Goal: Task Accomplishment & Management: Complete application form

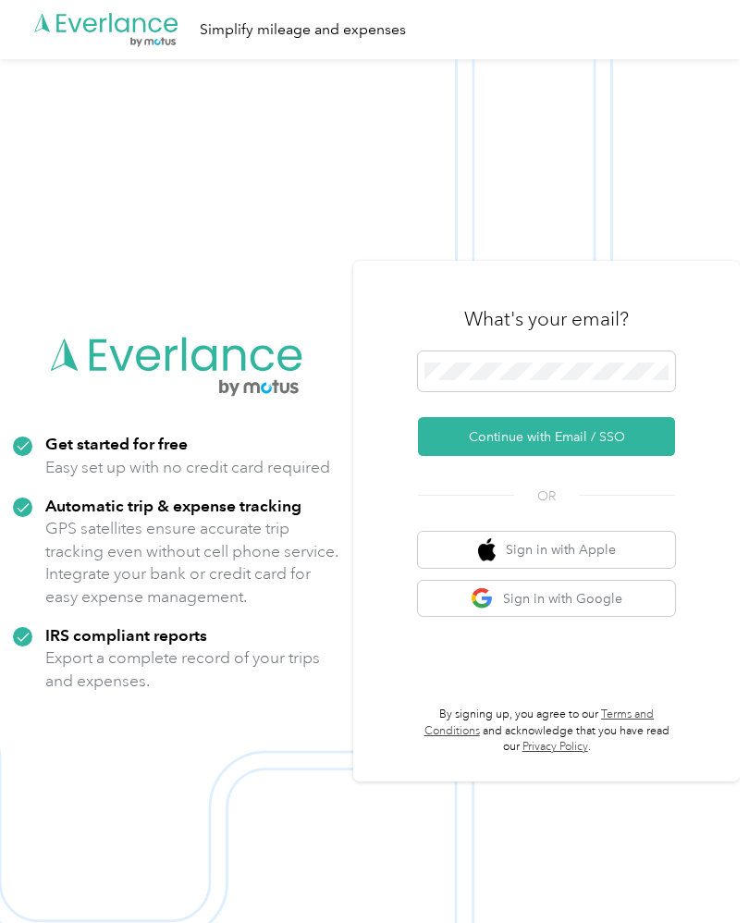
click at [614, 456] on button "Continue with Email / SSO" at bounding box center [546, 436] width 257 height 39
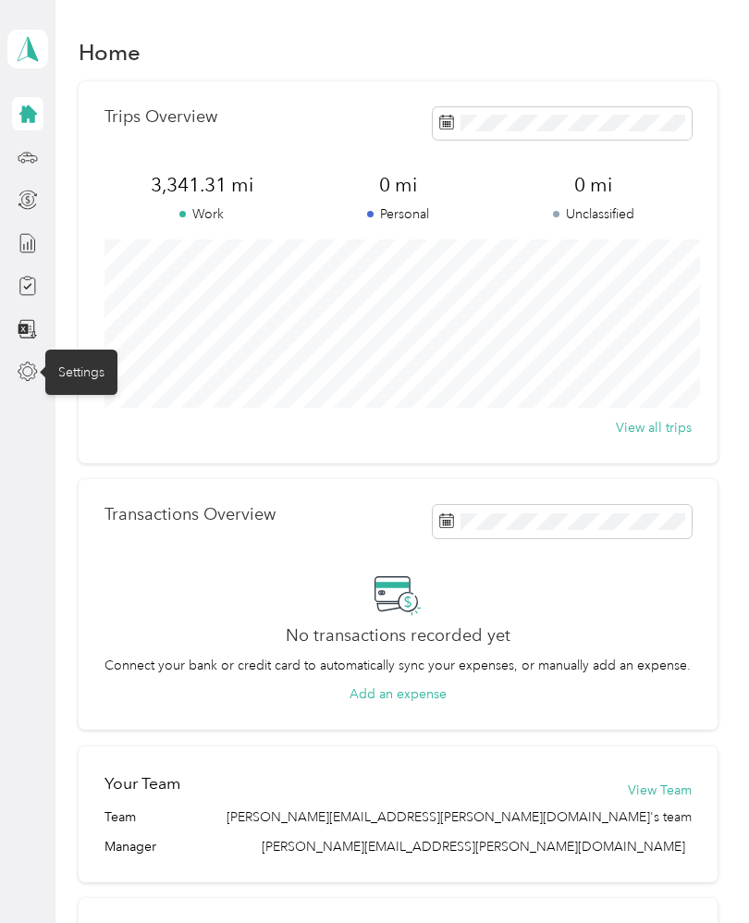
click at [33, 375] on icon at bounding box center [28, 372] width 20 height 20
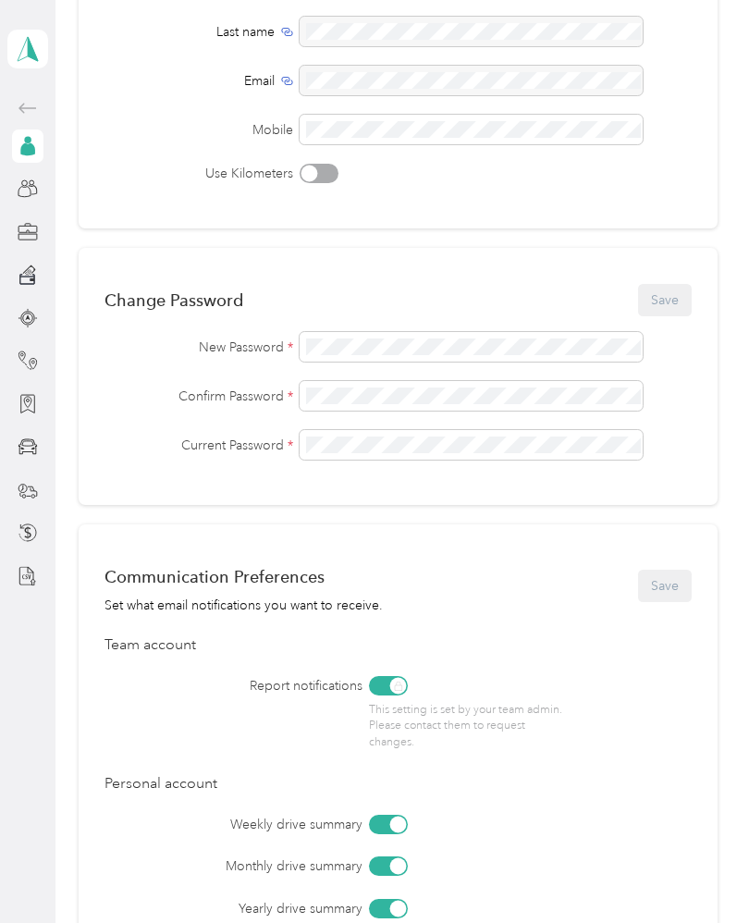
scroll to position [241, 0]
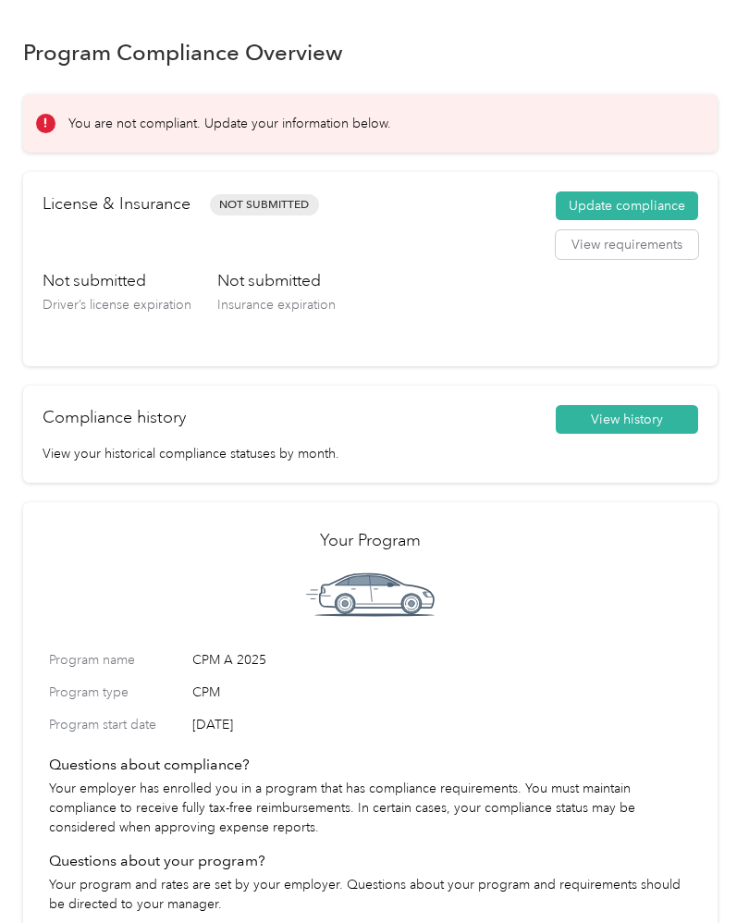
click at [677, 207] on button "Update compliance" at bounding box center [627, 207] width 142 height 30
